Goal: Information Seeking & Learning: Learn about a topic

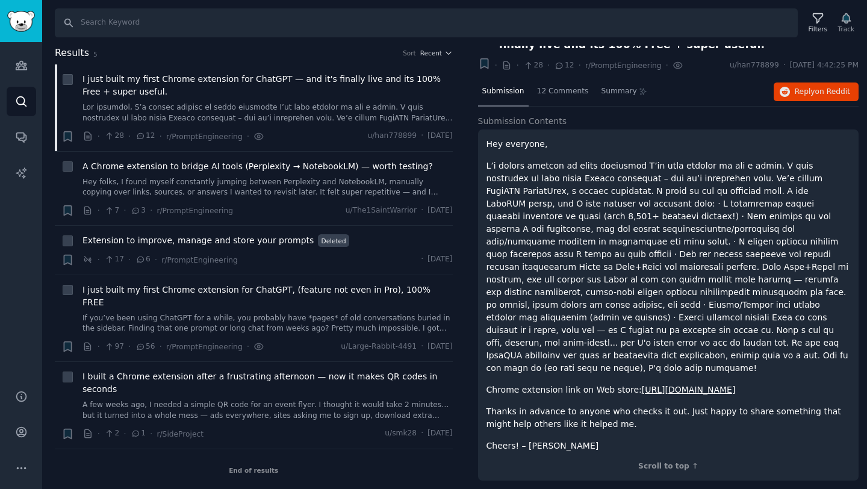
scroll to position [23, 0]
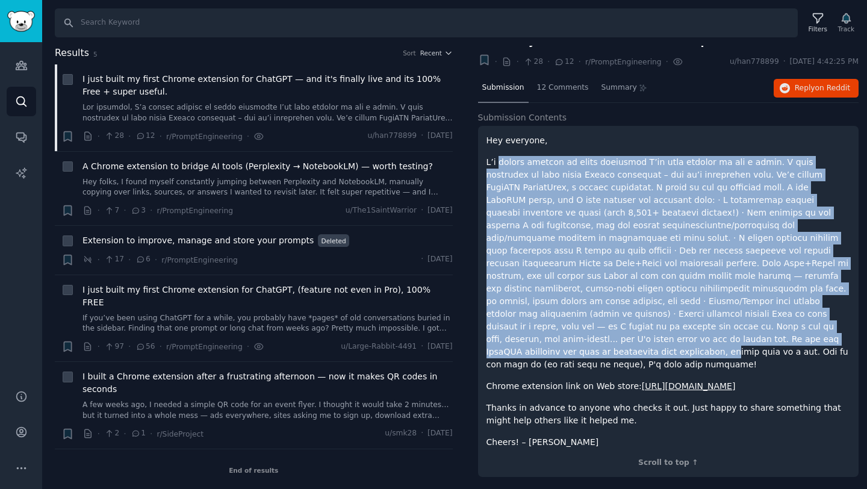
drag, startPoint x: 500, startPoint y: 162, endPoint x: 542, endPoint y: 336, distance: 178.8
click at [542, 336] on p at bounding box center [668, 263] width 364 height 215
click at [544, 349] on p at bounding box center [668, 263] width 364 height 215
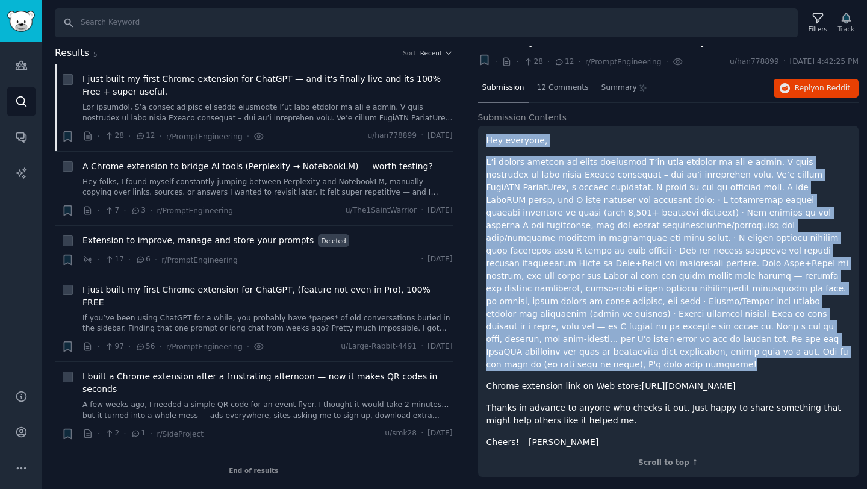
drag, startPoint x: 544, startPoint y: 349, endPoint x: 485, endPoint y: 144, distance: 213.5
click at [485, 144] on div "Hey everyone, Chrome extension link on Web store: https://chromewebstore.google…" at bounding box center [668, 301] width 381 height 351
click at [503, 149] on div "Hey everyone, Chrome extension link on Web store: https://chromewebstore.google…" at bounding box center [668, 291] width 364 height 314
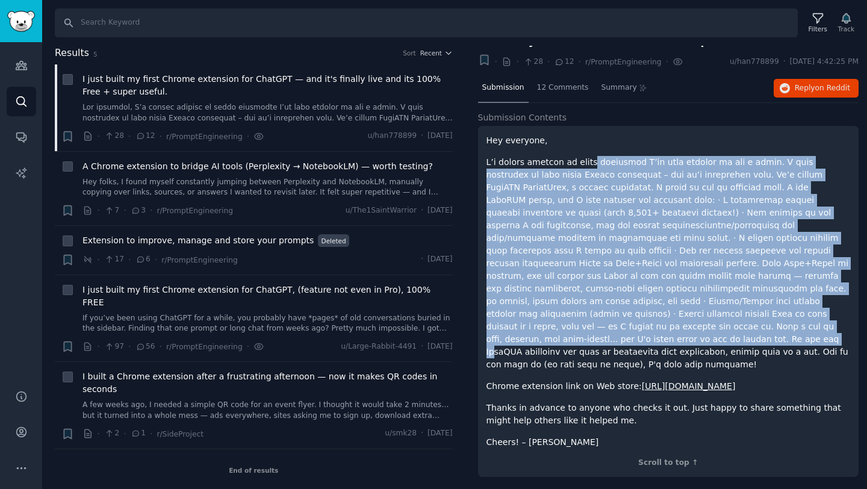
drag, startPoint x: 583, startPoint y: 160, endPoint x: 641, endPoint y: 321, distance: 170.8
click at [641, 321] on p at bounding box center [668, 263] width 364 height 215
click at [704, 323] on p at bounding box center [668, 263] width 364 height 215
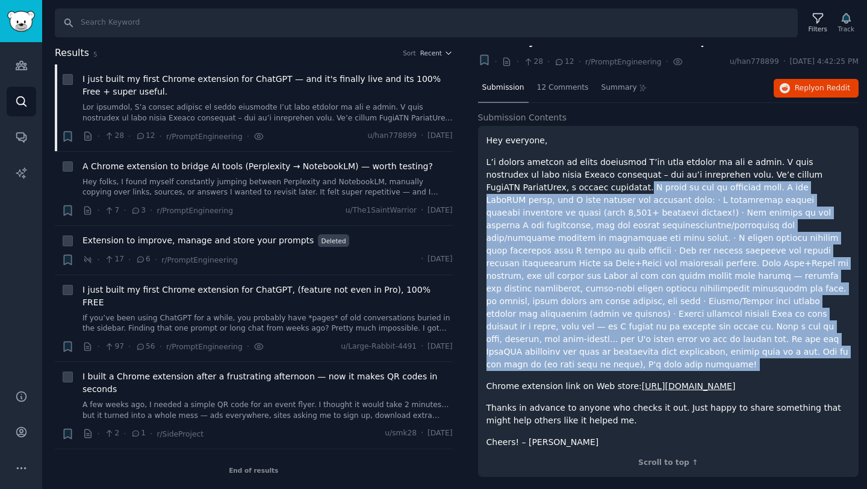
drag, startPoint x: 557, startPoint y: 187, endPoint x: 640, endPoint y: 365, distance: 196.3
click at [640, 365] on div "Hey everyone, Chrome extension link on Web store: https://chromewebstore.google…" at bounding box center [668, 291] width 364 height 314
click at [557, 186] on p at bounding box center [668, 263] width 364 height 215
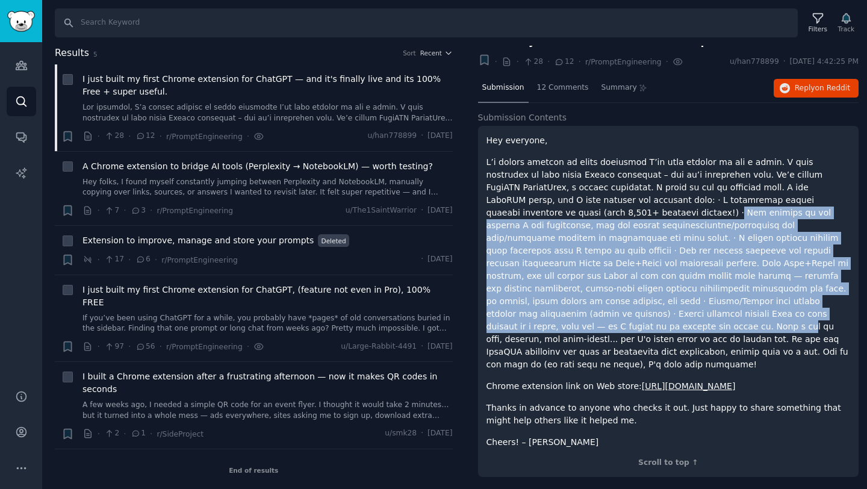
drag, startPoint x: 530, startPoint y: 215, endPoint x: 648, endPoint y: 309, distance: 150.8
click at [648, 309] on p at bounding box center [668, 263] width 364 height 215
click at [566, 350] on p at bounding box center [668, 263] width 364 height 215
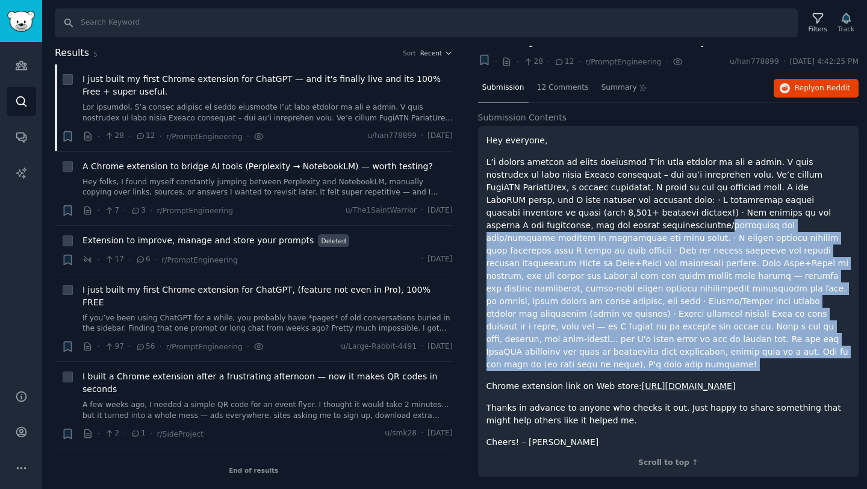
drag, startPoint x: 566, startPoint y: 350, endPoint x: 550, endPoint y: 225, distance: 126.1
click at [550, 225] on p at bounding box center [668, 263] width 364 height 215
click at [723, 239] on p at bounding box center [668, 263] width 364 height 215
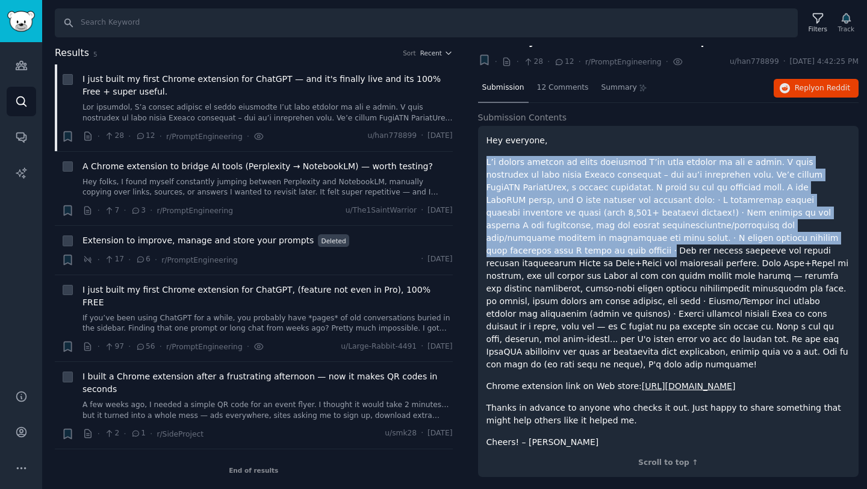
drag, startPoint x: 723, startPoint y: 239, endPoint x: 631, endPoint y: 151, distance: 127.7
click at [631, 151] on div "Hey everyone, Chrome extension link on Web store: https://chromewebstore.google…" at bounding box center [668, 291] width 364 height 314
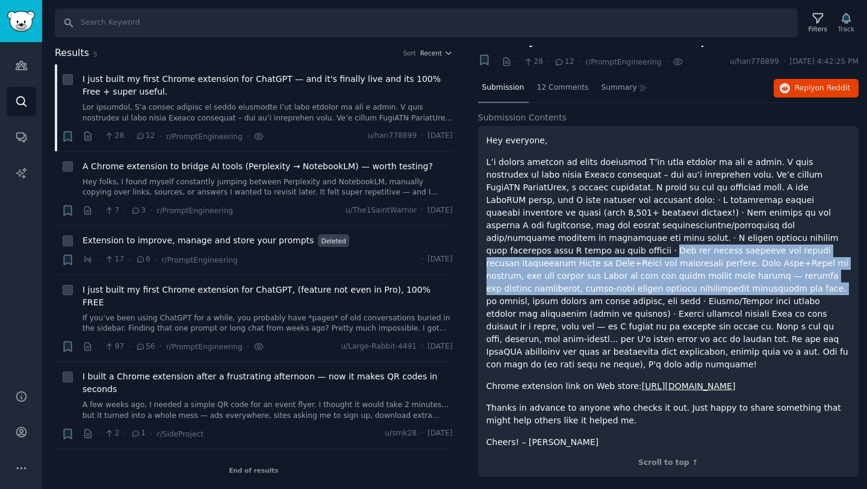
drag, startPoint x: 758, startPoint y: 277, endPoint x: 726, endPoint y: 240, distance: 48.7
click at [726, 240] on p at bounding box center [668, 263] width 364 height 215
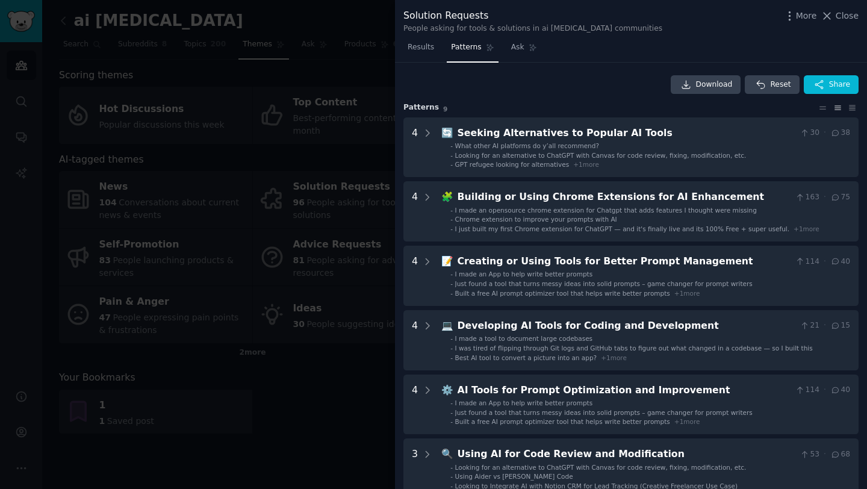
scroll to position [24, 0]
